Goal: Navigation & Orientation: Find specific page/section

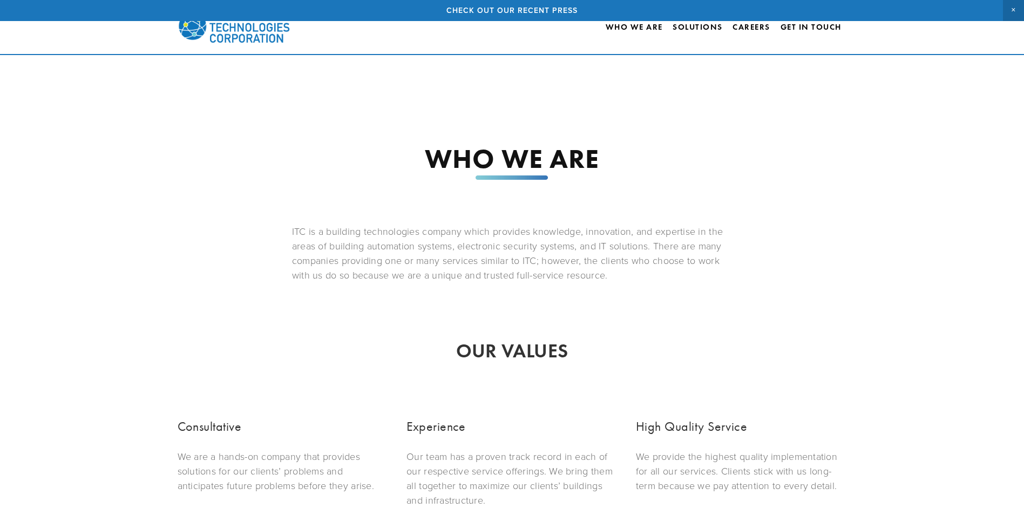
scroll to position [87, 0]
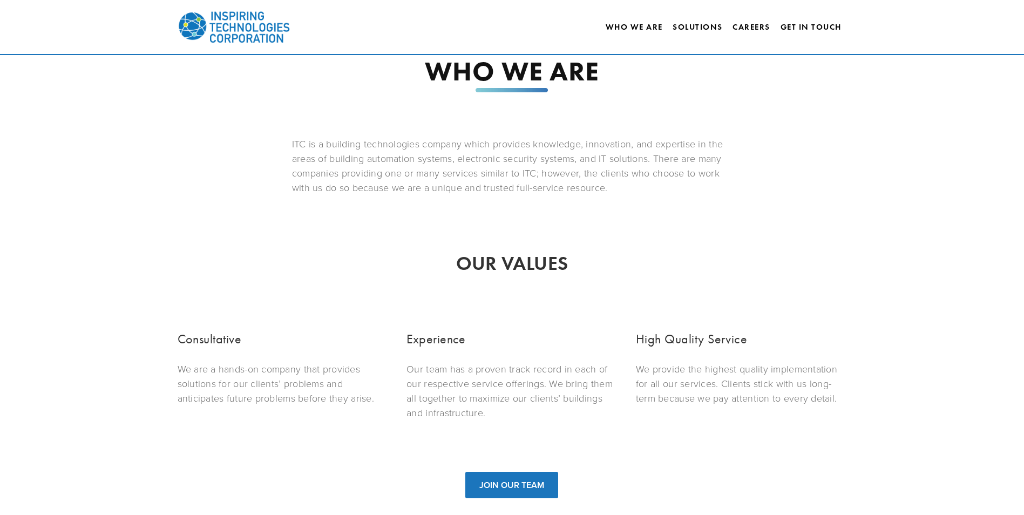
click at [248, 24] on img at bounding box center [234, 27] width 113 height 49
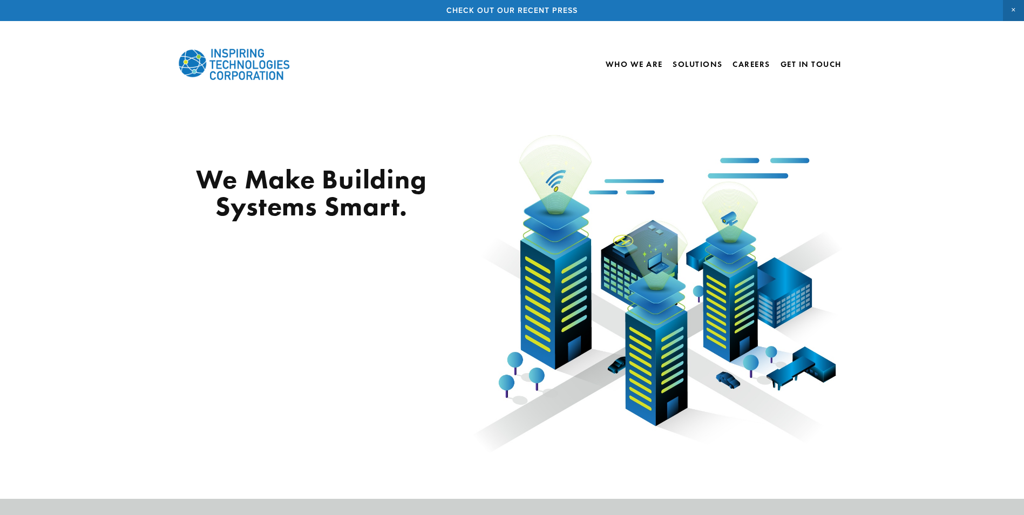
click at [251, 61] on img at bounding box center [234, 64] width 113 height 49
